Goal: Book appointment/travel/reservation

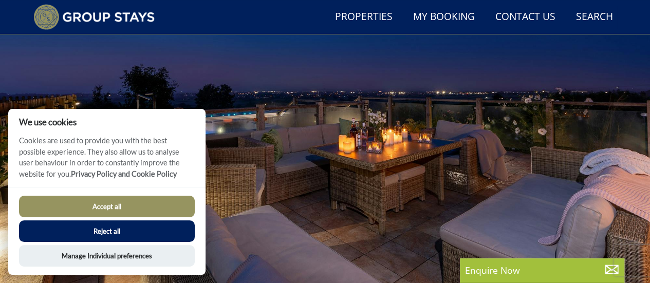
scroll to position [181, 0]
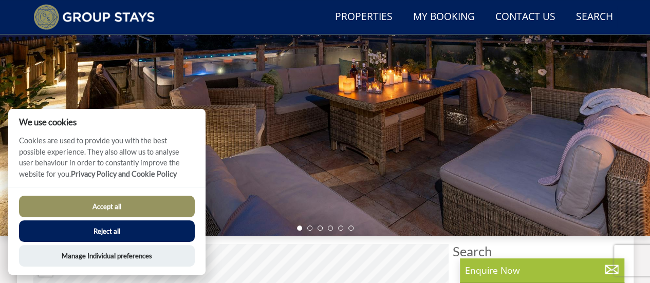
click at [118, 208] on button "Accept all" at bounding box center [107, 207] width 176 height 22
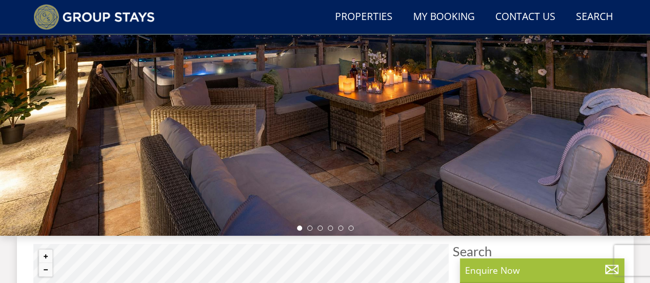
scroll to position [284, 0]
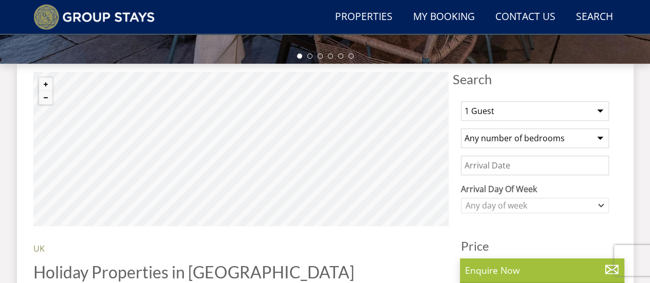
scroll to position [352, 0]
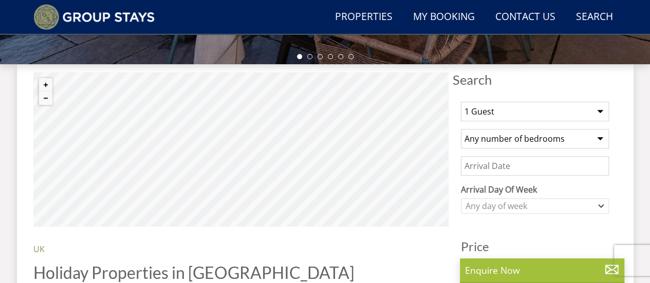
click at [603, 112] on select "1 Guest 2 Guests 3 Guests 4 Guests 5 Guests 6 Guests 7 Guests 8 Guests 9 Guests…" at bounding box center [535, 112] width 148 height 20
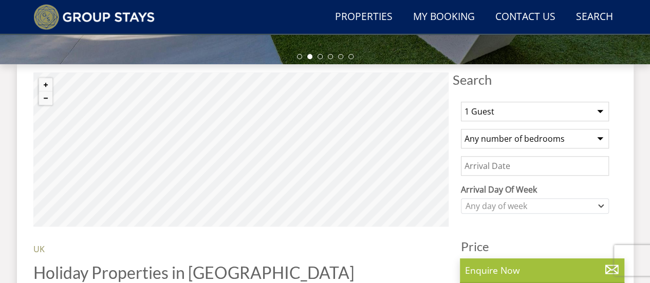
select select "25"
click at [461, 102] on select "1 Guest 2 Guests 3 Guests 4 Guests 5 Guests 6 Guests 7 Guests 8 Guests 9 Guests…" at bounding box center [535, 112] width 148 height 20
click at [599, 140] on select "Any number of bedrooms 3 Bedrooms 4 Bedrooms 5 Bedrooms 6 Bedrooms 7 Bedrooms 8…" at bounding box center [535, 139] width 148 height 20
select select "13"
click at [461, 129] on select "Any number of bedrooms 3 Bedrooms 4 Bedrooms 5 Bedrooms 6 Bedrooms 7 Bedrooms 8…" at bounding box center [535, 139] width 148 height 20
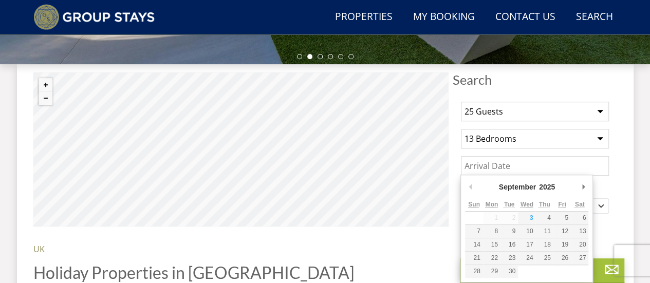
click at [503, 165] on input "Date" at bounding box center [535, 166] width 148 height 20
type input "[DATE]"
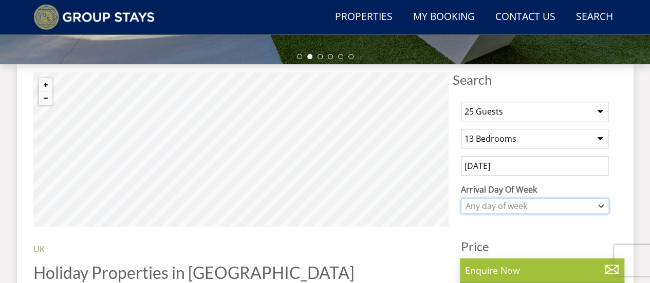
click at [602, 208] on div "Any day of week" at bounding box center [535, 205] width 148 height 15
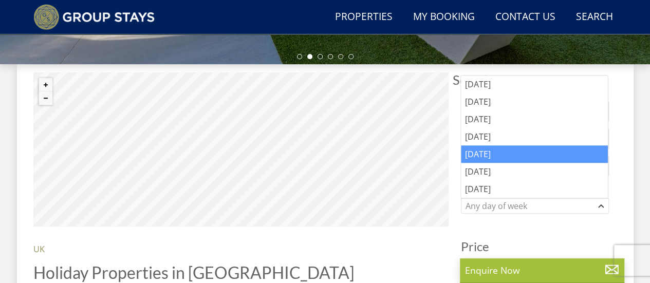
click at [496, 150] on div "[DATE]" at bounding box center [534, 153] width 147 height 17
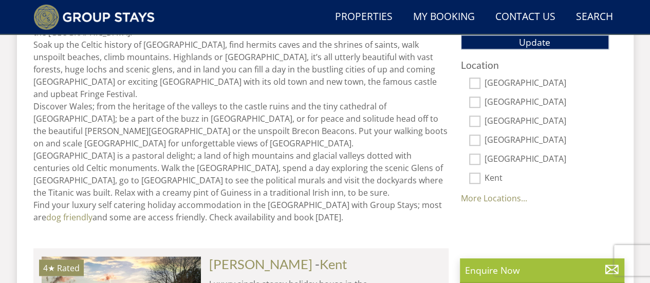
scroll to position [661, 0]
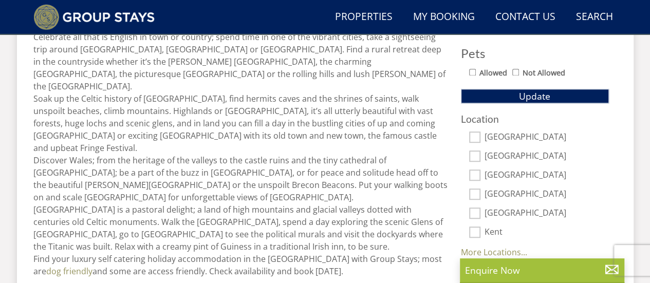
click at [475, 134] on input "[GEOGRAPHIC_DATA]" at bounding box center [474, 136] width 11 height 11
checkbox input "true"
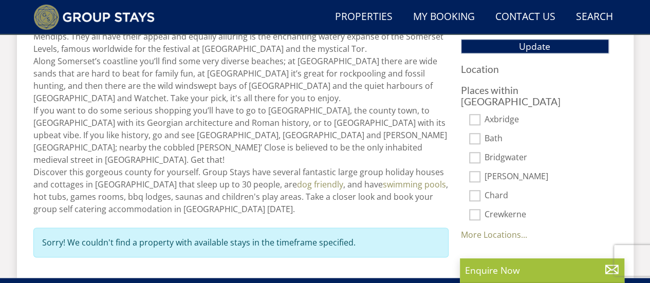
scroll to position [712, 0]
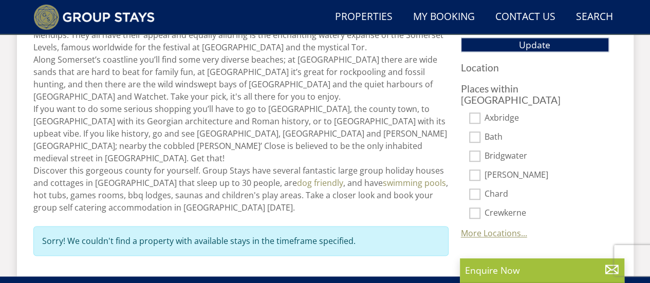
click at [503, 228] on link "More Locations..." at bounding box center [494, 233] width 66 height 11
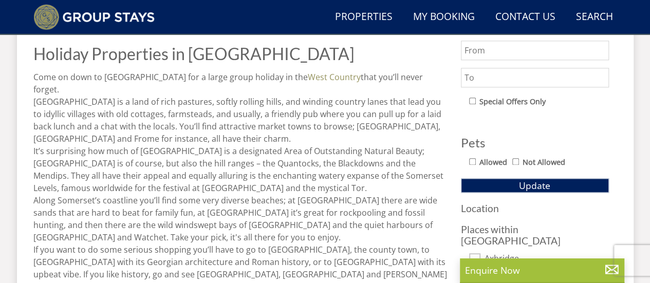
scroll to position [558, 0]
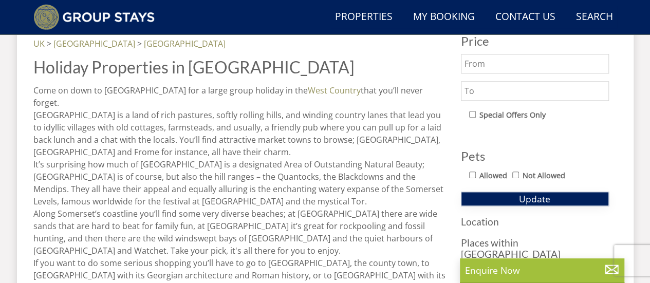
click at [539, 193] on span "Update" at bounding box center [534, 199] width 31 height 12
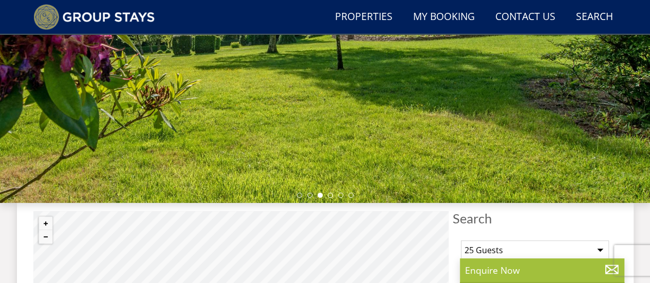
scroll to position [147, 0]
